Goal: Information Seeking & Learning: Learn about a topic

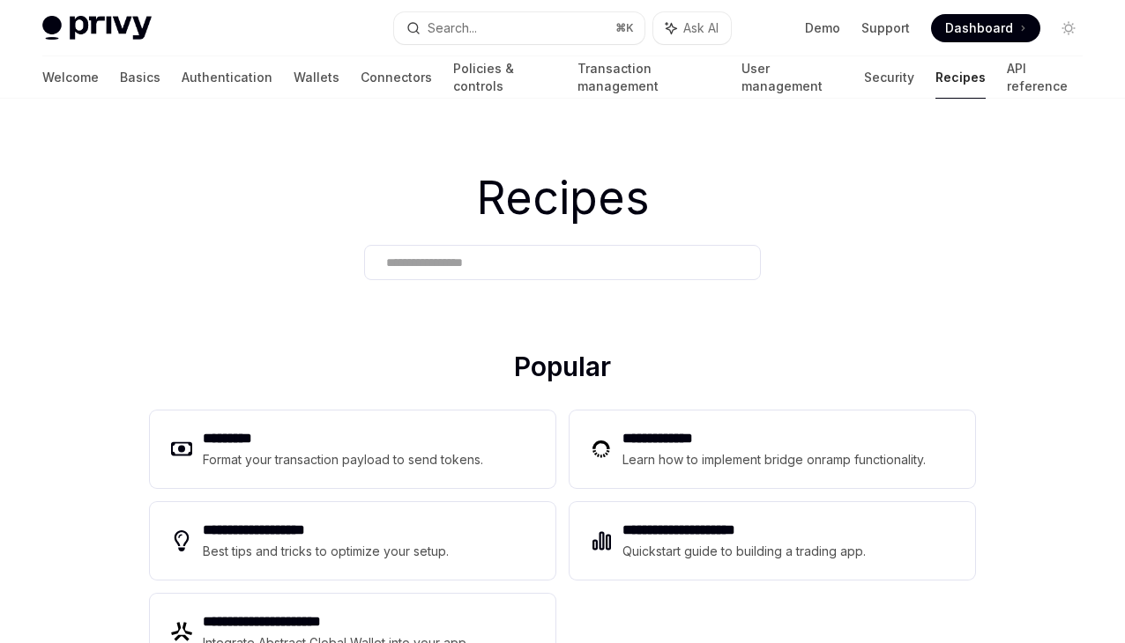
drag, startPoint x: 133, startPoint y: 397, endPoint x: 125, endPoint y: 494, distance: 97.3
click at [125, 494] on div "**********" at bounding box center [562, 543] width 881 height 384
drag, startPoint x: 477, startPoint y: 355, endPoint x: 676, endPoint y: 368, distance: 199.6
click at [675, 368] on h2 "Popular" at bounding box center [562, 370] width 825 height 39
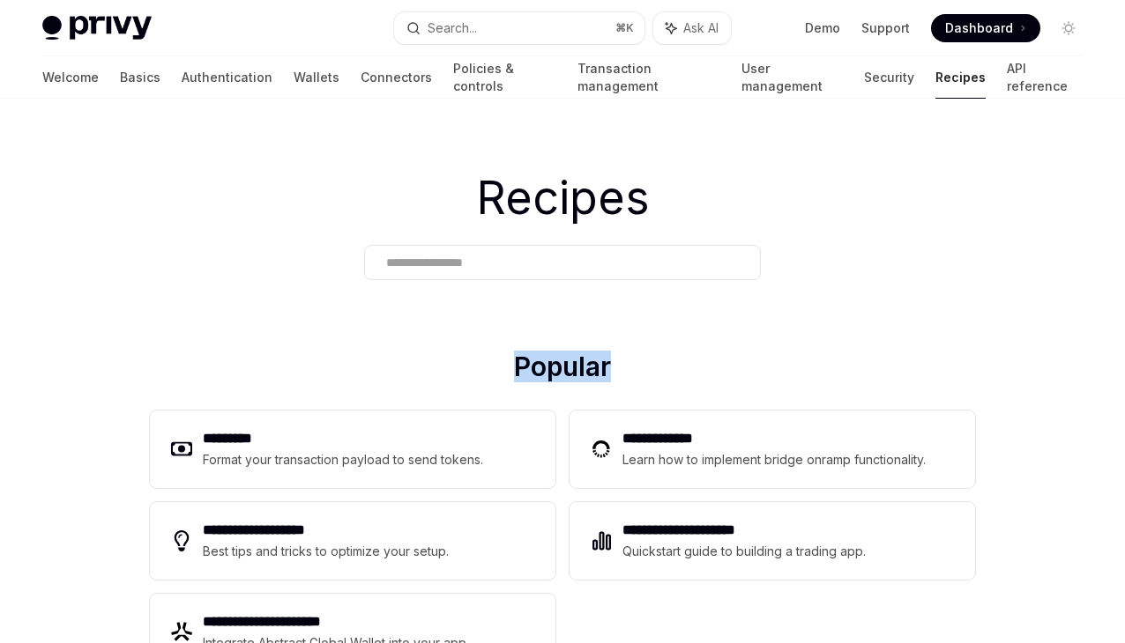
click at [676, 368] on h2 "Popular" at bounding box center [562, 370] width 825 height 39
drag, startPoint x: 725, startPoint y: 369, endPoint x: 629, endPoint y: 385, distance: 97.4
click at [639, 375] on h2 "Popular" at bounding box center [562, 370] width 825 height 39
drag, startPoint x: 673, startPoint y: 198, endPoint x: 742, endPoint y: 219, distance: 71.9
click at [742, 219] on h1 "Recipes" at bounding box center [562, 198] width 1125 height 69
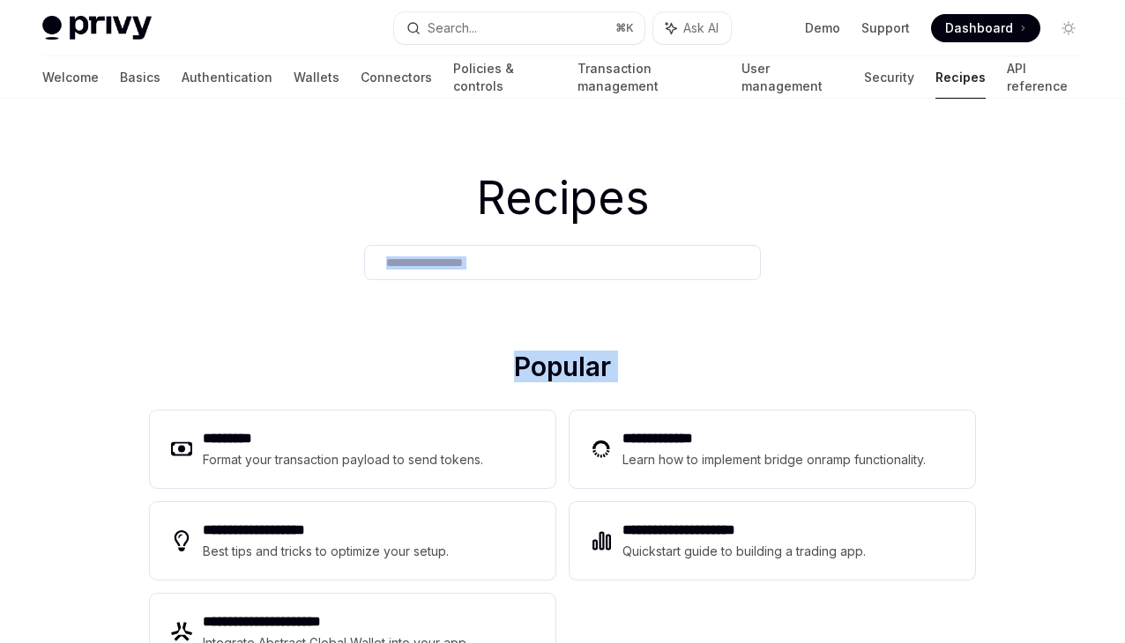
drag, startPoint x: 666, startPoint y: 349, endPoint x: 535, endPoint y: 385, distance: 136.2
click at [538, 373] on h2 "Popular" at bounding box center [562, 370] width 825 height 39
click at [671, 382] on h2 "Popular" at bounding box center [562, 370] width 825 height 39
drag, startPoint x: 665, startPoint y: 382, endPoint x: 460, endPoint y: 375, distance: 205.5
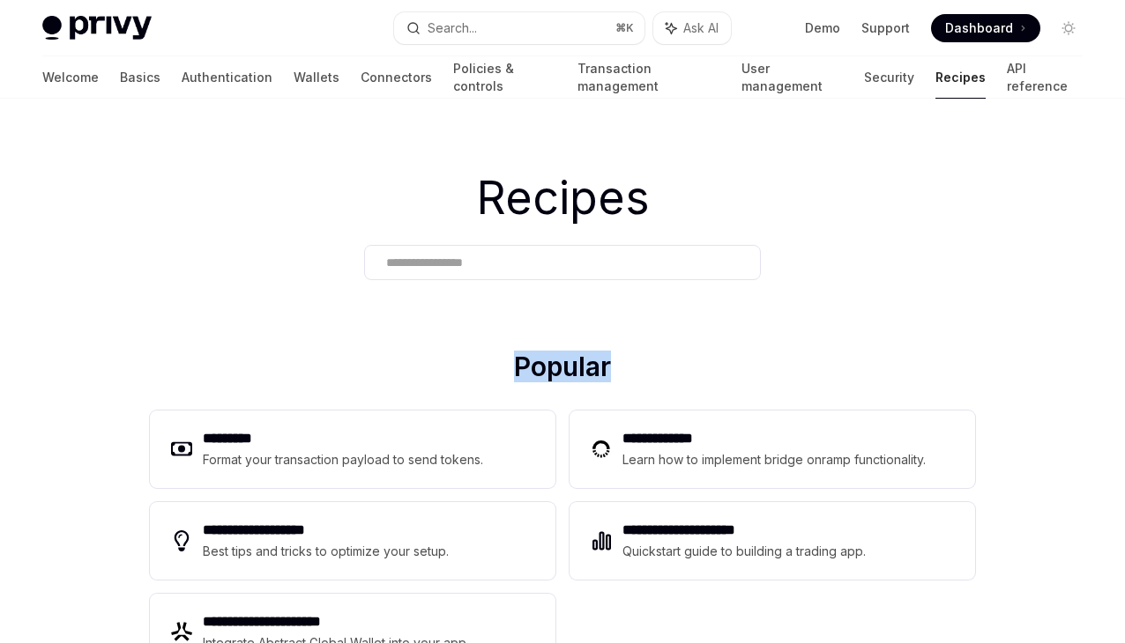
click at [460, 375] on h2 "Popular" at bounding box center [562, 370] width 825 height 39
